Goal: Information Seeking & Learning: Learn about a topic

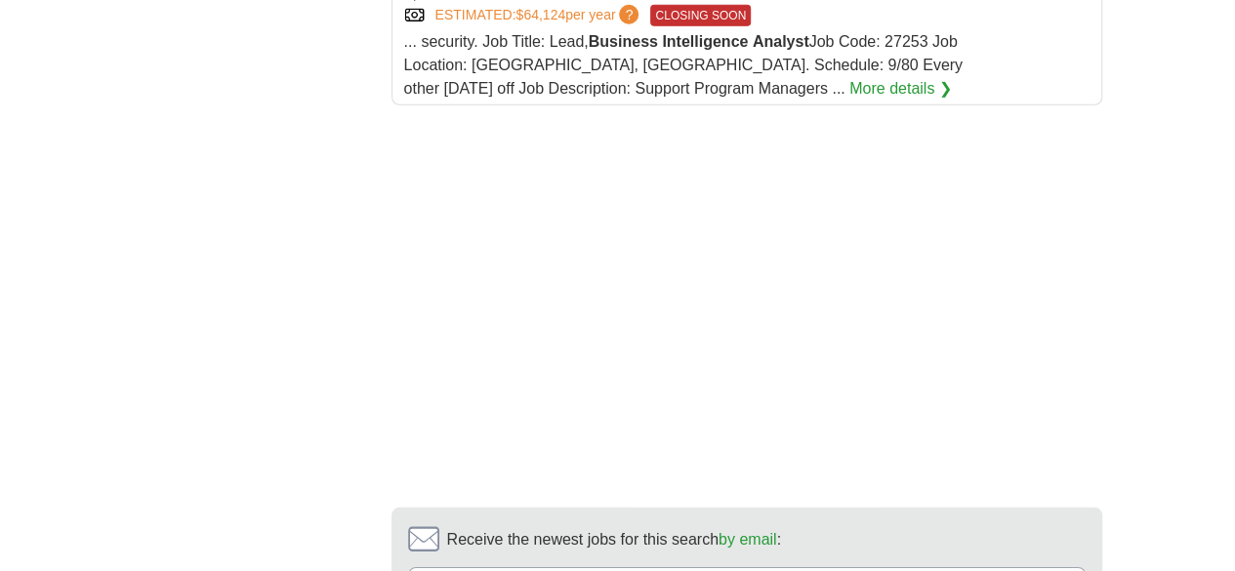
scroll to position [2734, 0]
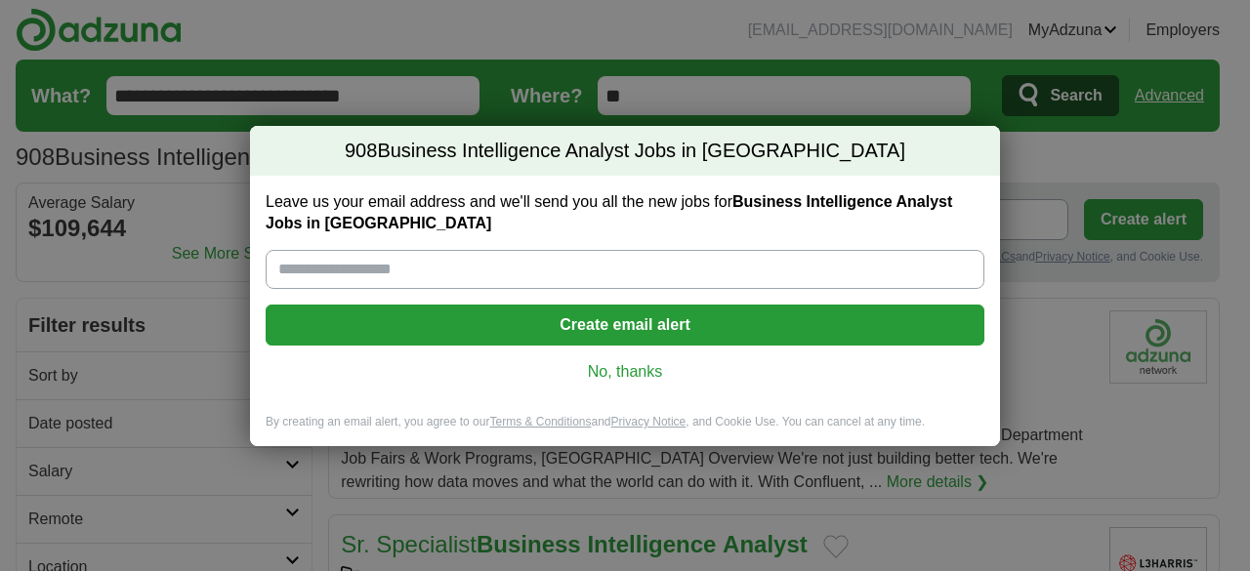
click at [622, 370] on link "No, thanks" at bounding box center [625, 371] width 688 height 21
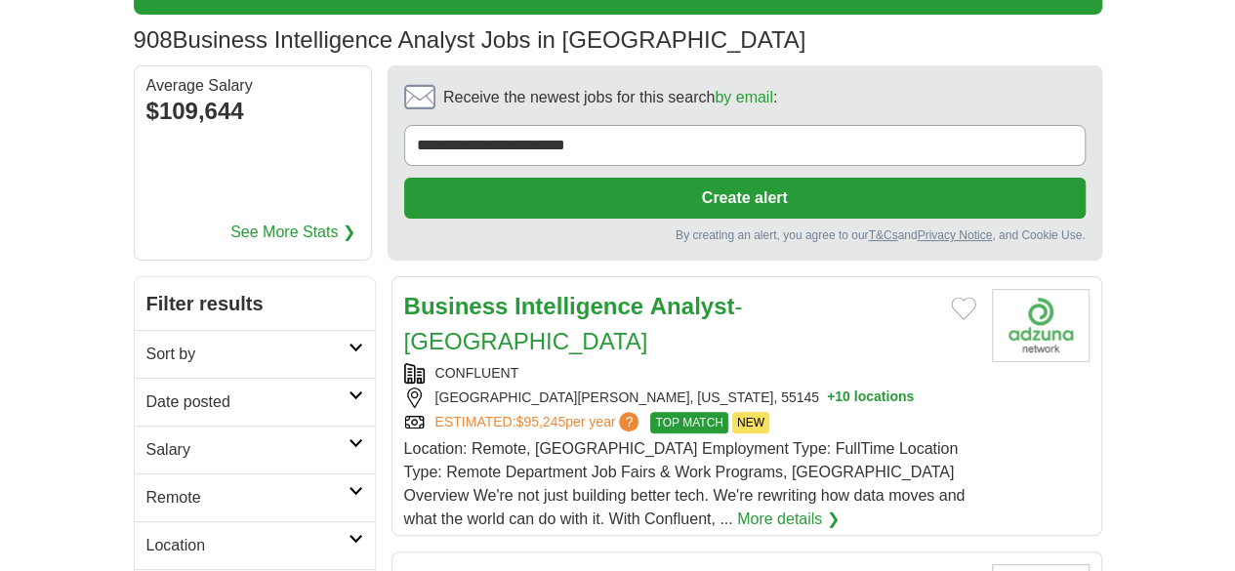
scroll to position [195, 0]
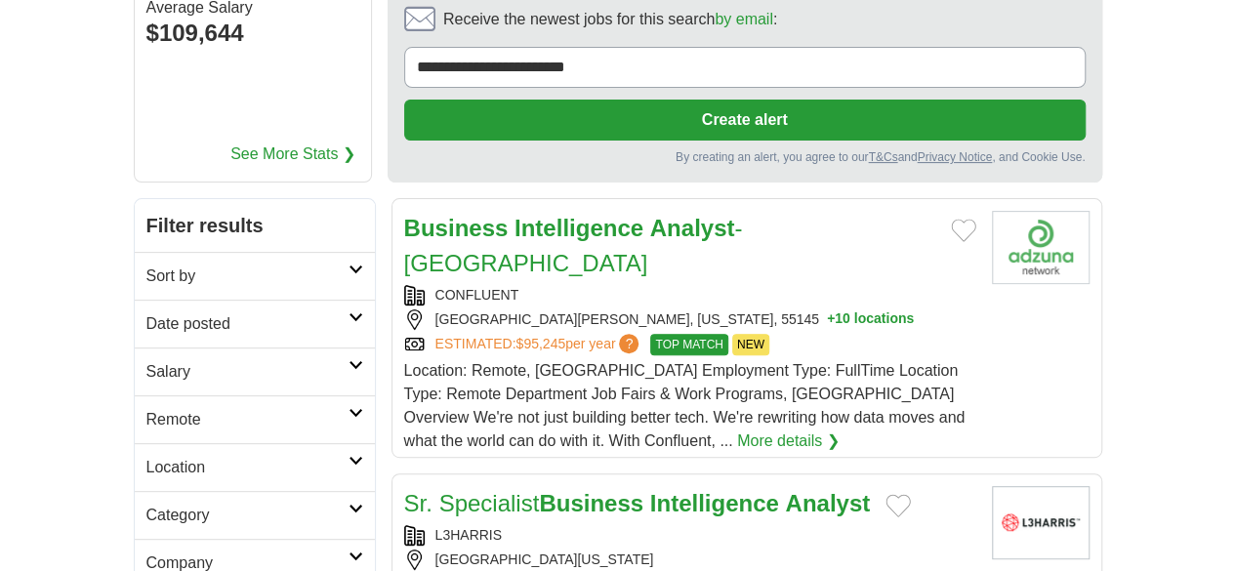
click at [733, 211] on h2 "Business Intelligence Analyst - [GEOGRAPHIC_DATA]" at bounding box center [669, 246] width 531 height 70
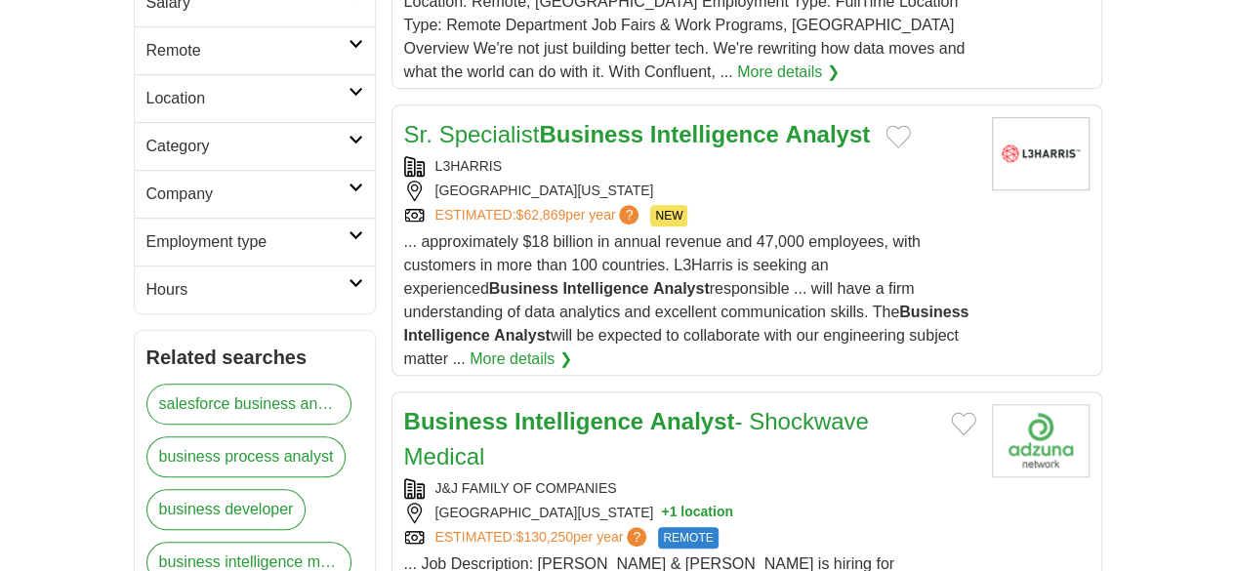
scroll to position [586, 0]
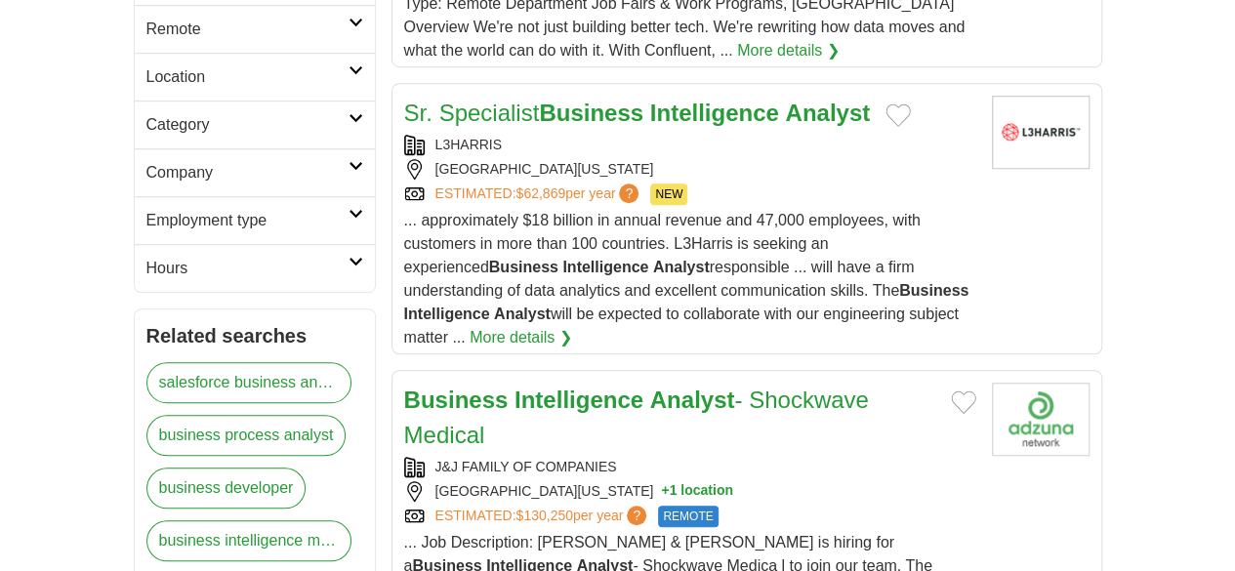
click at [584, 457] on div "J&J FAMILY OF COMPANIES" at bounding box center [690, 467] width 572 height 21
